Goal: Find specific page/section: Find specific page/section

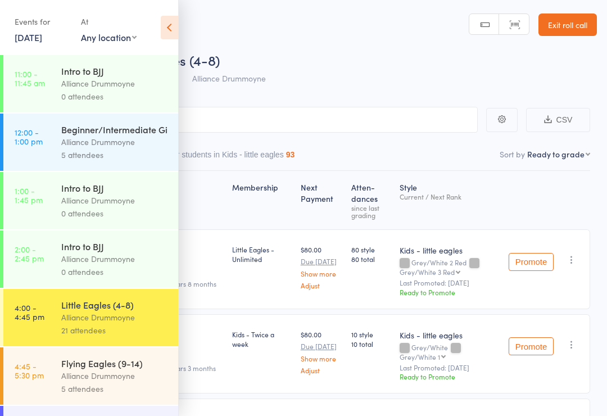
click at [164, 37] on icon at bounding box center [169, 28] width 17 height 24
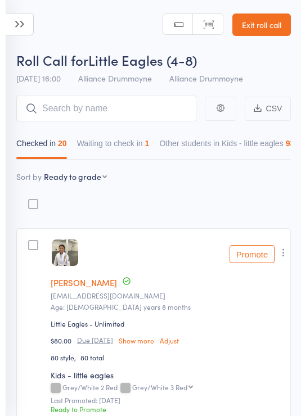
click at [8, 19] on icon at bounding box center [20, 24] width 28 height 22
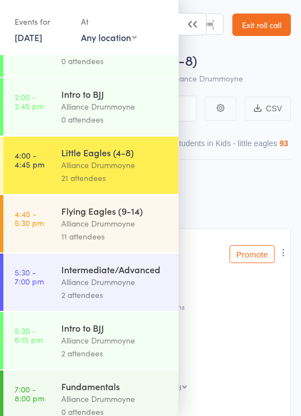
scroll to position [153, 0]
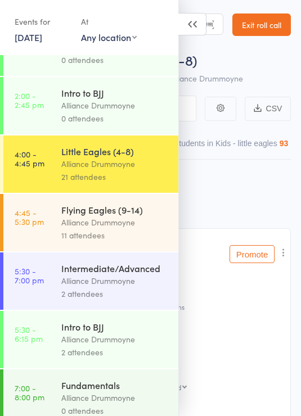
click at [124, 224] on div "Alliance Drummoyne" at bounding box center [114, 222] width 107 height 13
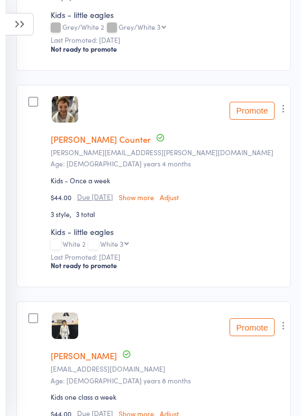
scroll to position [16, 0]
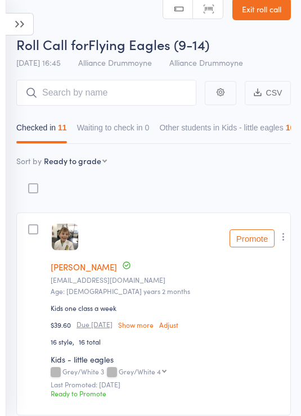
click at [25, 26] on icon at bounding box center [20, 24] width 28 height 22
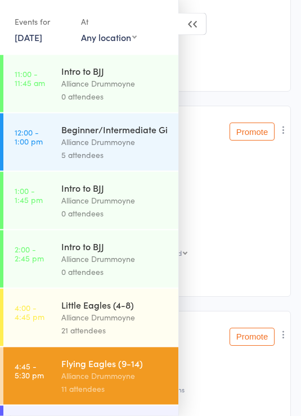
scroll to position [2125, 0]
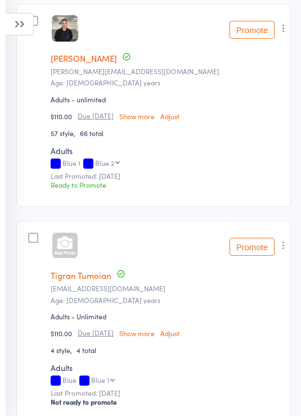
scroll to position [7, 0]
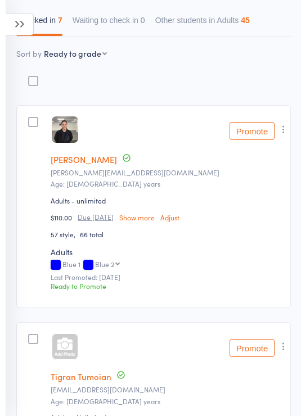
scroll to position [121, 0]
